Goal: Find specific page/section: Find specific page/section

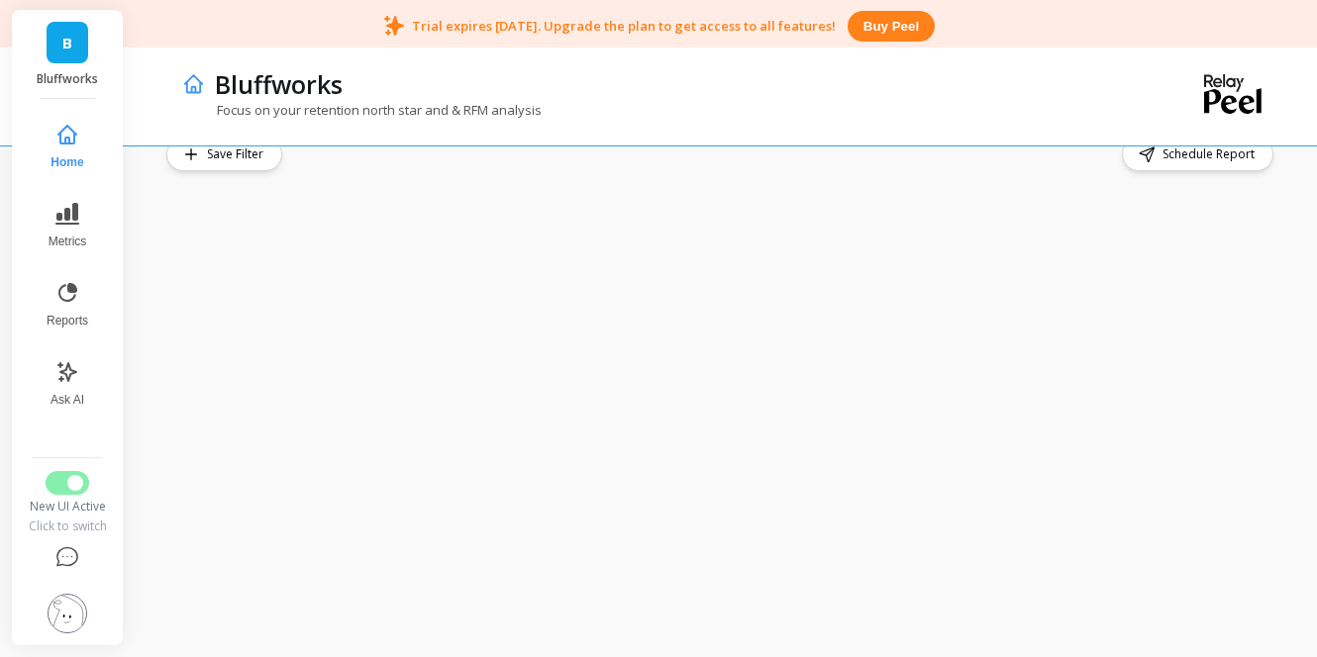
click at [897, 35] on div "Bluffworks Focus on your retention north star and & RFM analysis Save Filter Sc…" at bounding box center [726, 328] width 1182 height 657
click at [875, 26] on div "Bluffworks Focus on your retention north star and & RFM analysis Save Filter Sc…" at bounding box center [726, 328] width 1182 height 657
click at [70, 26] on link "B" at bounding box center [68, 43] width 42 height 42
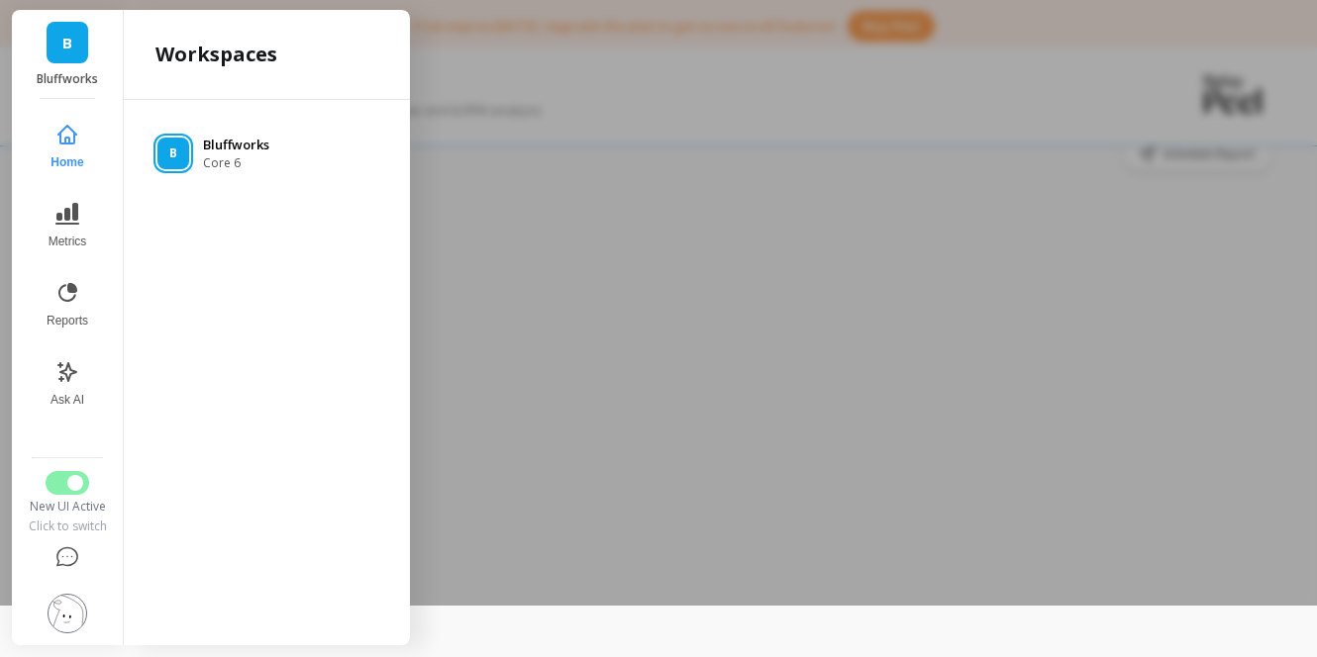
click at [189, 162] on div "B Bluffworks Core 6" at bounding box center [267, 154] width 254 height 36
